Goal: Check status

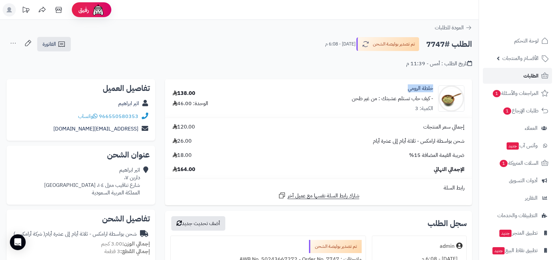
click at [527, 76] on span "الطلبات" at bounding box center [531, 75] width 15 height 9
